Goal: Task Accomplishment & Management: Use online tool/utility

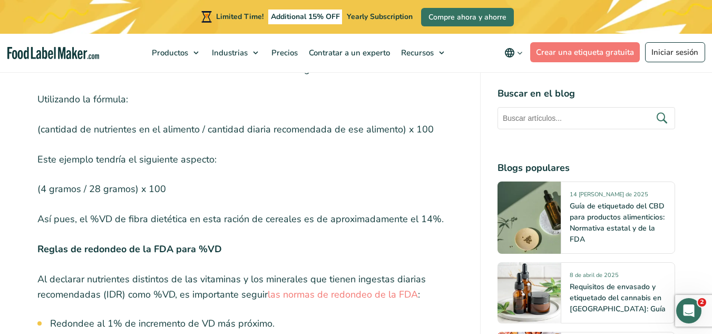
scroll to position [3688, 0]
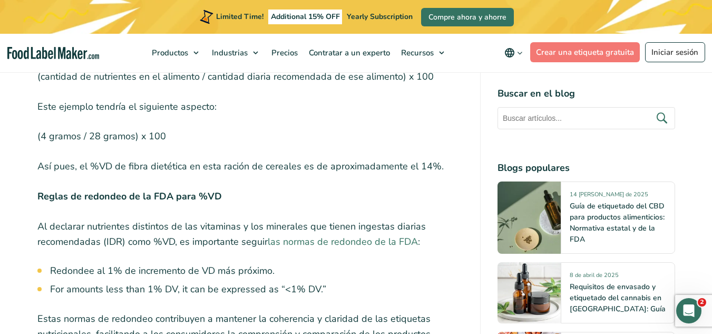
click at [318, 235] on link "las normas de redondeo de la FDA" at bounding box center [343, 241] width 150 height 13
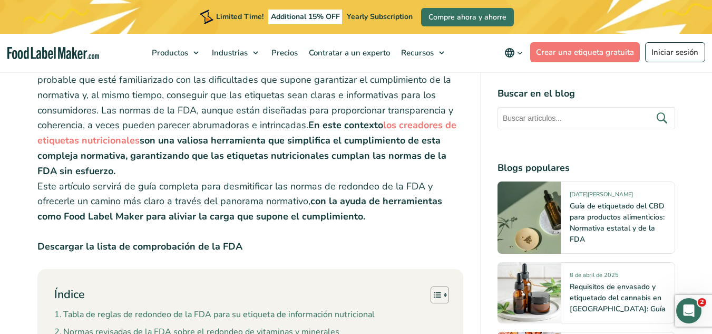
scroll to position [474, 0]
click at [180, 240] on strong "Descargar la lista de comprobación de la FDA" at bounding box center [139, 246] width 205 height 13
click at [443, 292] on icon "Toggle Table of Content" at bounding box center [445, 294] width 5 height 5
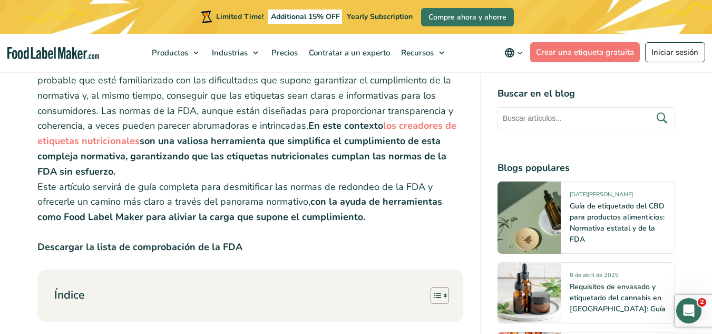
click at [225, 240] on strong "Descargar la lista de comprobación de la FDA" at bounding box center [139, 246] width 205 height 13
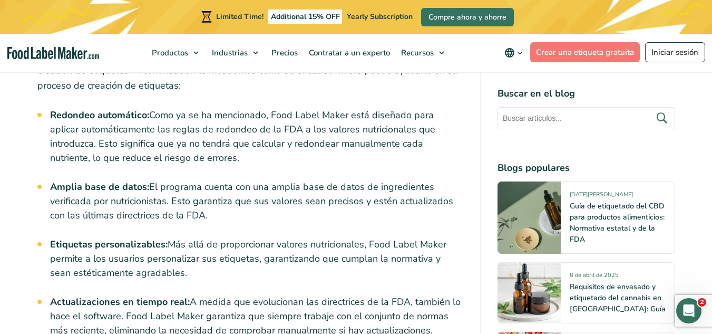
scroll to position [4109, 0]
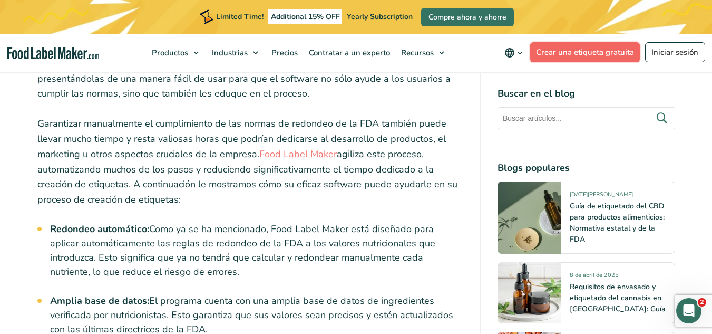
click at [564, 56] on link "Crear una etiqueta gratuita" at bounding box center [585, 52] width 110 height 20
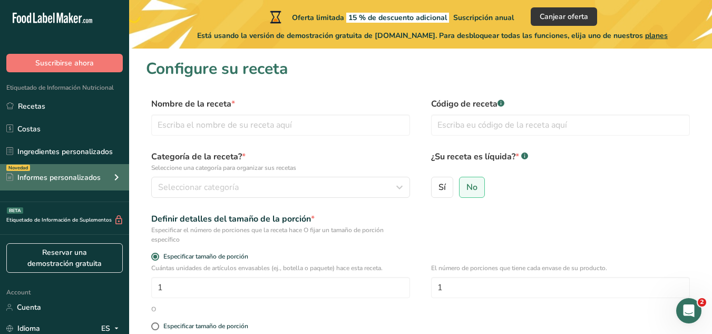
click at [63, 178] on div "Informes personalizados" at bounding box center [53, 177] width 94 height 11
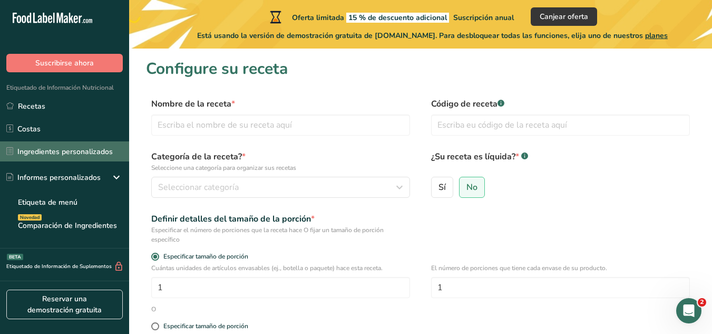
click at [88, 154] on link "Ingredientes personalizados" at bounding box center [64, 151] width 129 height 20
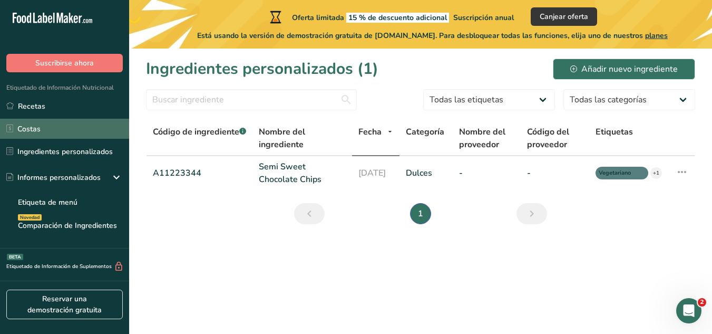
click at [91, 133] on link "Costas" at bounding box center [64, 129] width 129 height 20
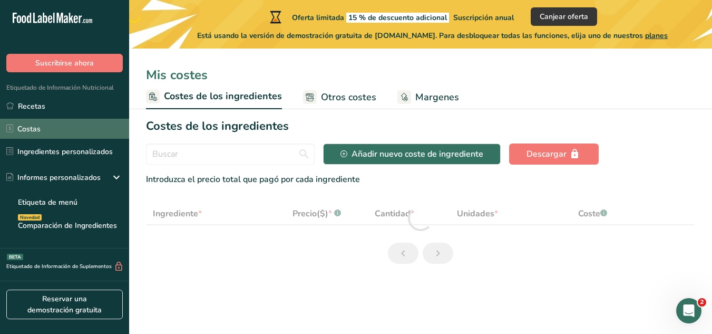
select select "1"
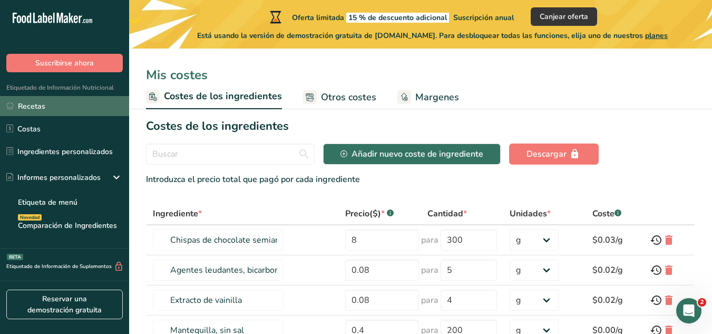
click at [85, 111] on link "Recetas" at bounding box center [64, 106] width 129 height 20
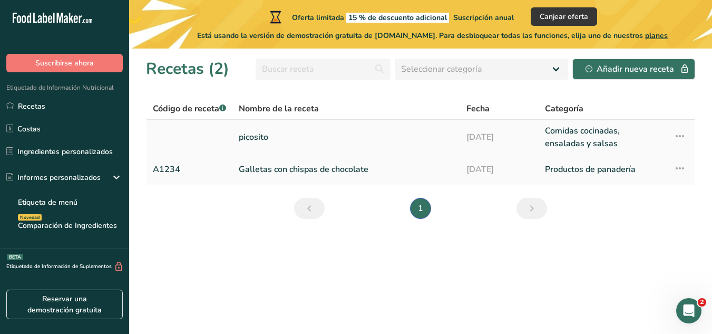
click at [686, 139] on icon at bounding box center [679, 135] width 13 height 19
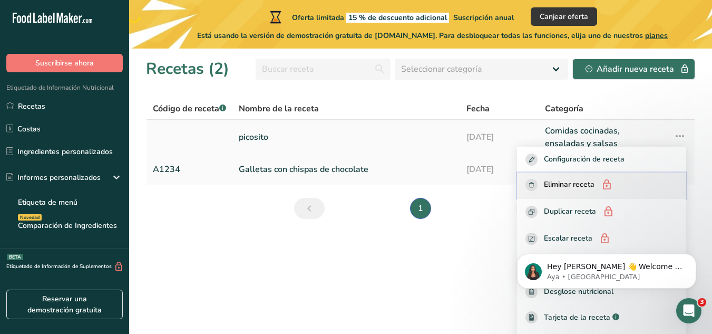
click at [584, 183] on span "Eliminar receta" at bounding box center [569, 185] width 51 height 13
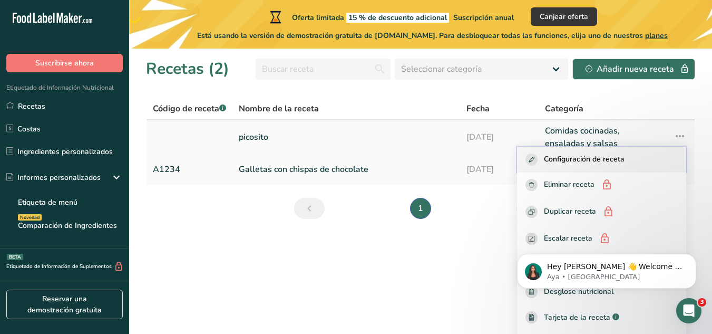
click at [566, 160] on span "Configuración de receta" at bounding box center [584, 159] width 81 height 12
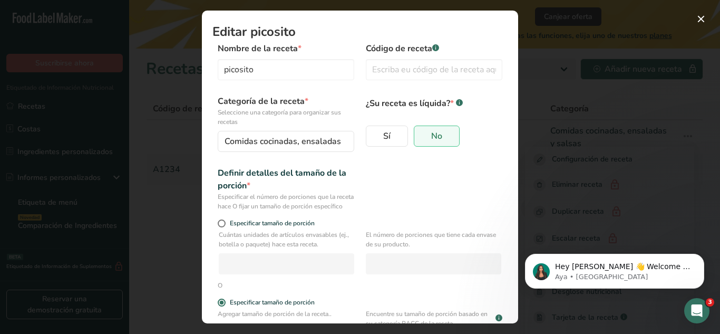
click at [453, 175] on div "Definir detalles del tamaño de la porción * Especificar el número de porciones …" at bounding box center [359, 188] width 295 height 44
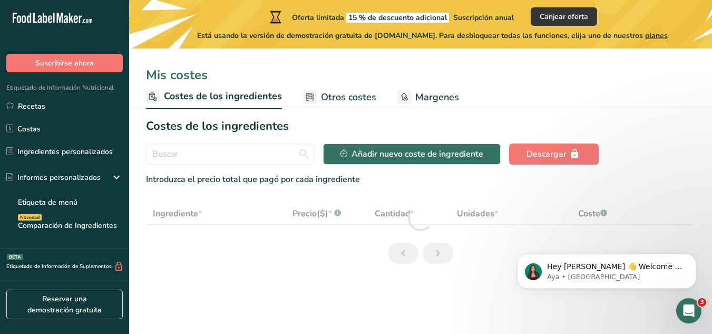
select select "1"
